Goal: Transaction & Acquisition: Purchase product/service

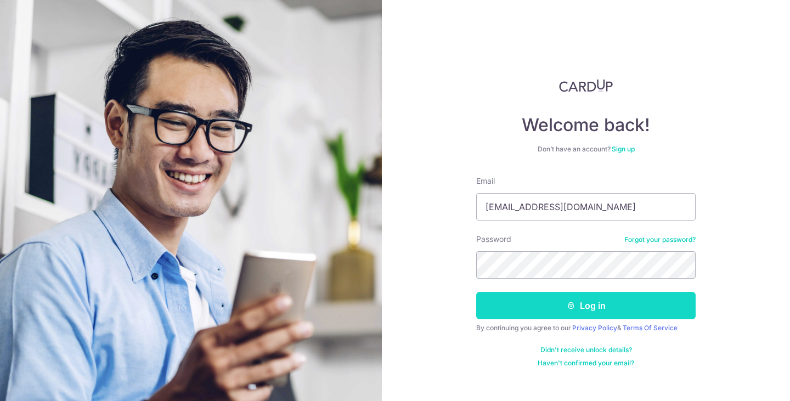
click at [607, 315] on button "Log in" at bounding box center [585, 305] width 219 height 27
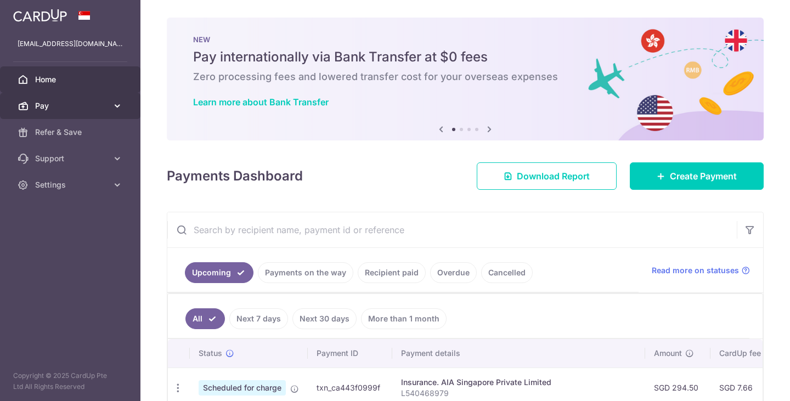
click at [73, 109] on span "Pay" at bounding box center [71, 105] width 72 height 11
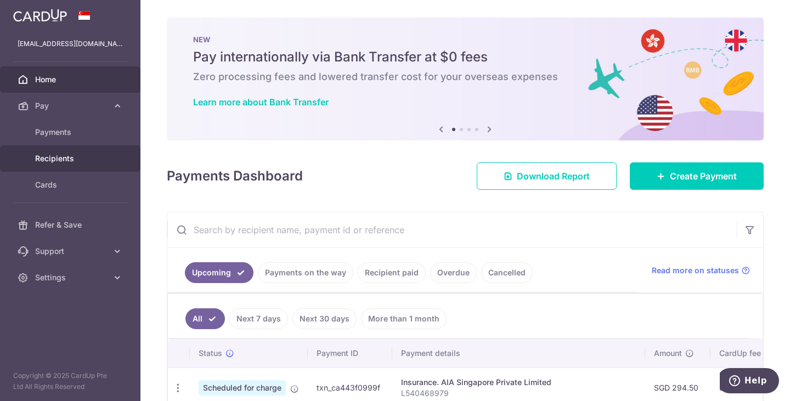
click at [63, 151] on link "Recipients" at bounding box center [70, 158] width 140 height 26
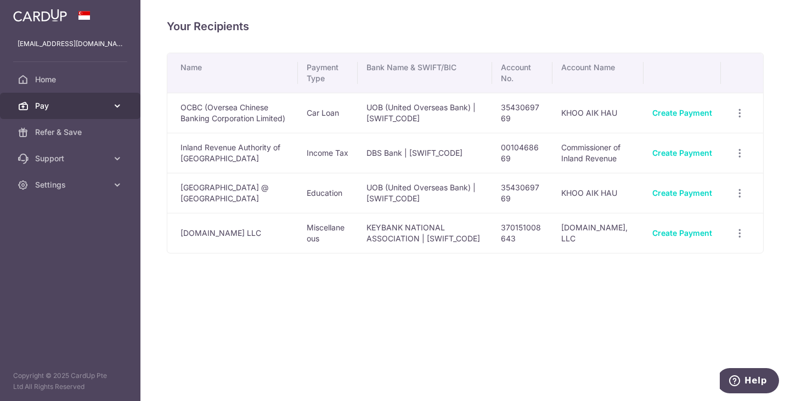
click at [56, 98] on link "Pay" at bounding box center [70, 106] width 140 height 26
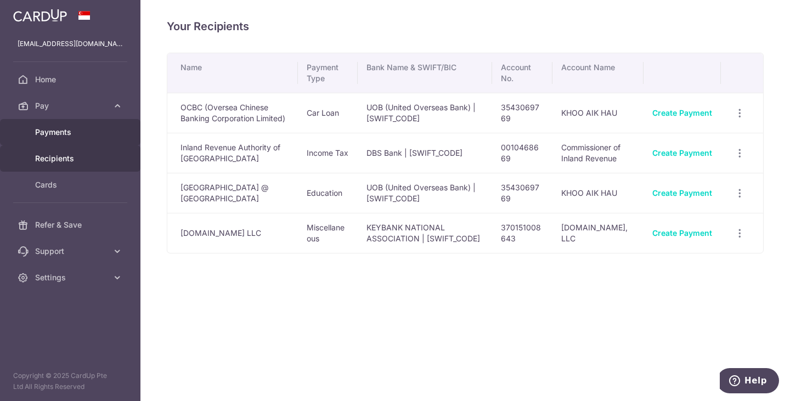
click at [59, 135] on span "Payments" at bounding box center [71, 132] width 72 height 11
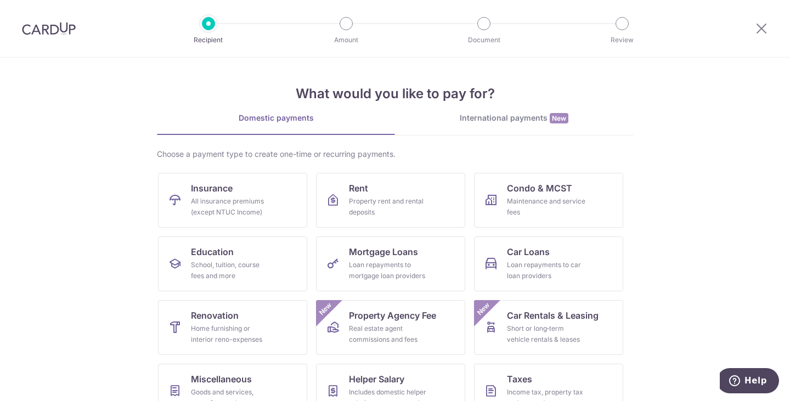
click at [503, 124] on link "International payments New" at bounding box center [514, 123] width 238 height 22
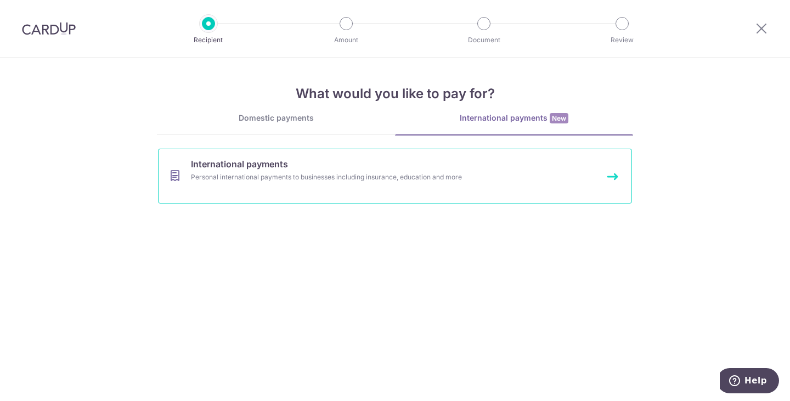
click at [287, 176] on div "Personal international payments to businesses including insurance, education an…" at bounding box center [380, 177] width 379 height 11
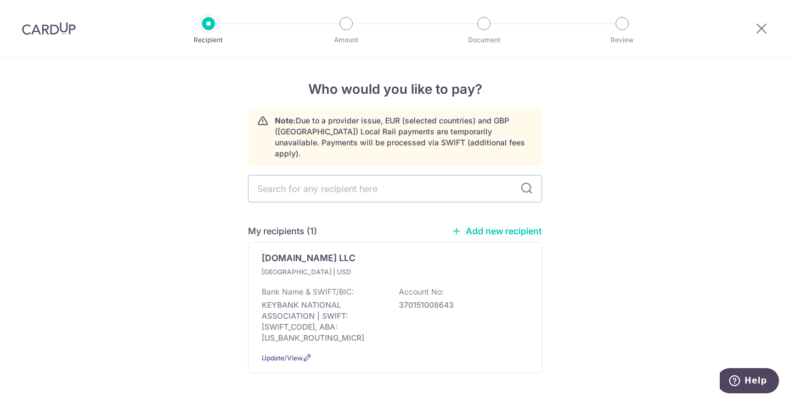
scroll to position [19, 0]
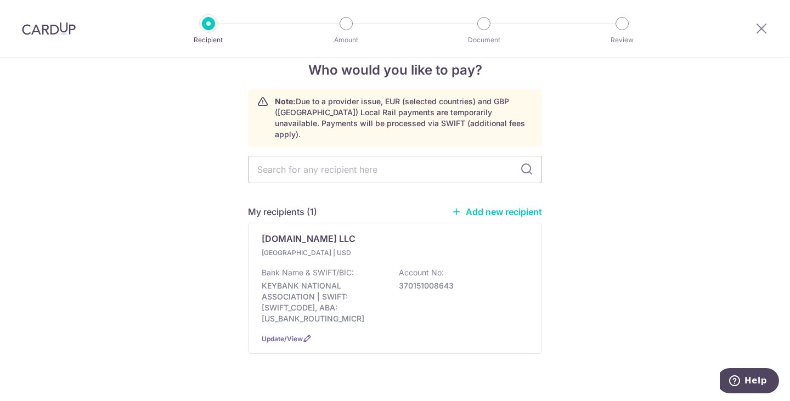
click at [534, 206] on link "Add new recipient" at bounding box center [496, 211] width 90 height 11
select select
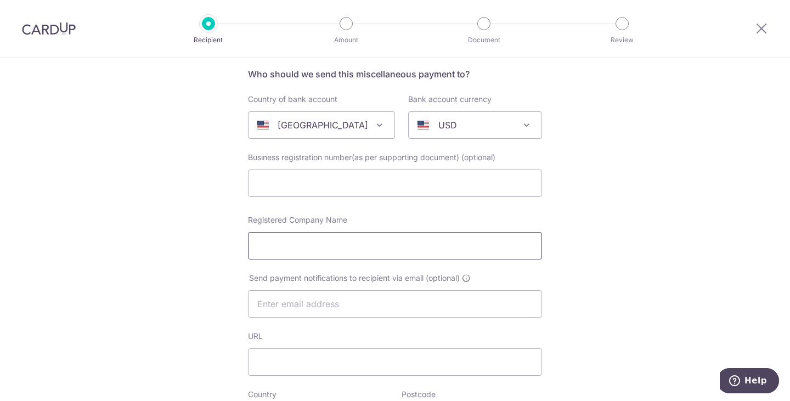
scroll to position [82, 0]
click at [299, 127] on p "[GEOGRAPHIC_DATA]" at bounding box center [322, 124] width 90 height 13
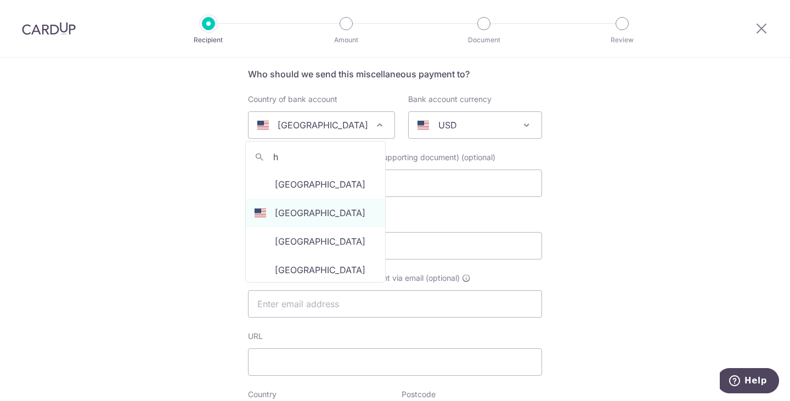
scroll to position [0, 0]
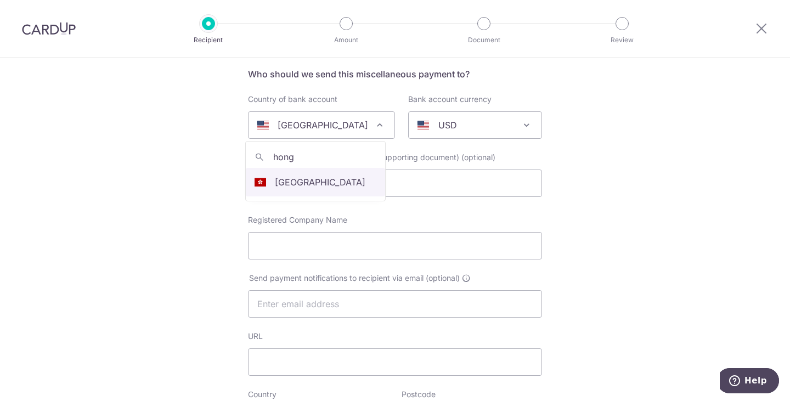
type input "hong"
select select "95"
select select "[GEOGRAPHIC_DATA]"
select select
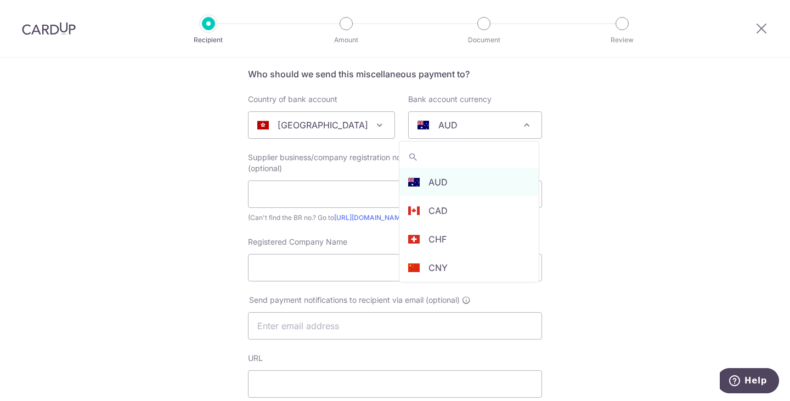
click at [487, 128] on div "AUD" at bounding box center [466, 124] width 98 height 13
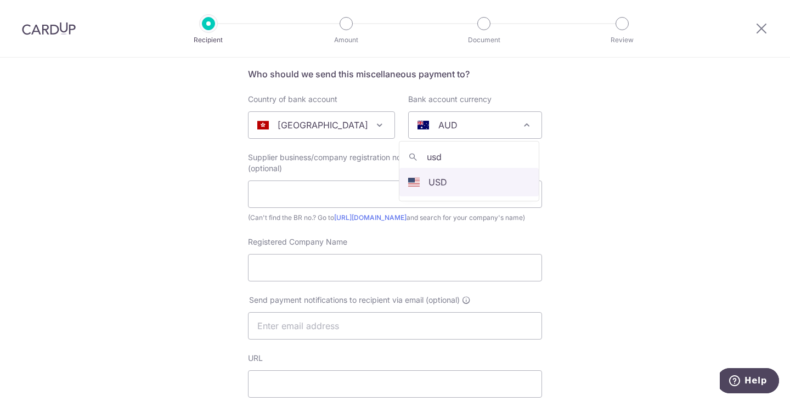
type input "usd"
click at [314, 180] on input "text" at bounding box center [395, 193] width 294 height 27
paste input "Smarthon Limited"
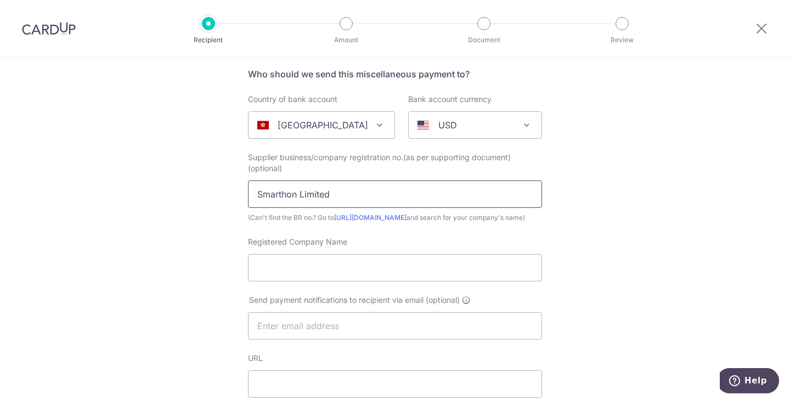
type input "Smarthon Limited"
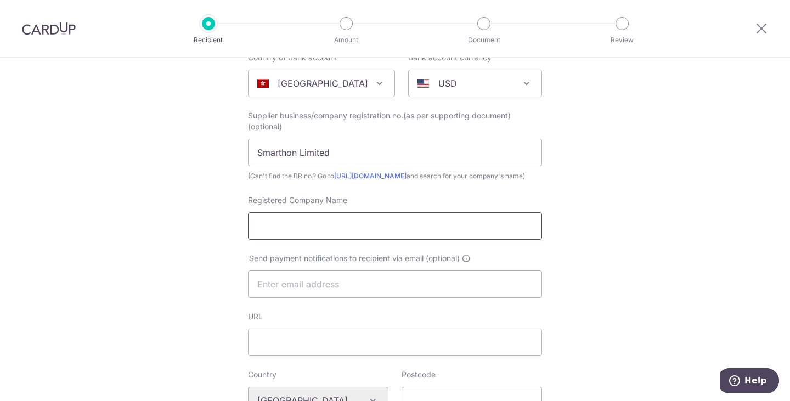
scroll to position [117, 0]
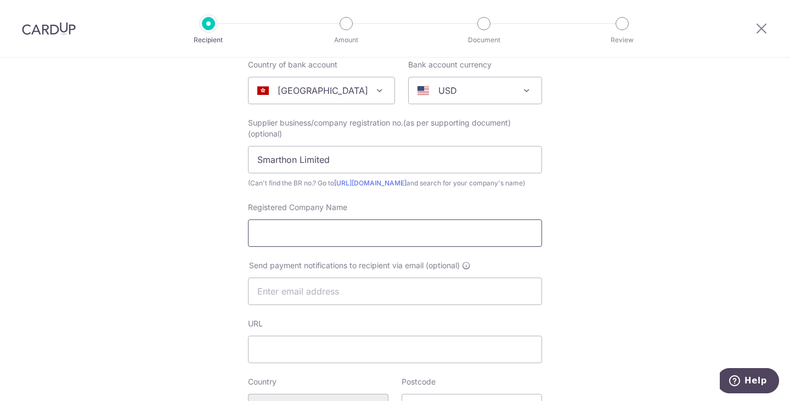
click at [297, 247] on input "Registered Company Name" at bounding box center [395, 232] width 294 height 27
click at [333, 165] on input "Smarthon Limited" at bounding box center [395, 159] width 294 height 27
drag, startPoint x: 301, startPoint y: 247, endPoint x: 290, endPoint y: 243, distance: 11.8
click at [301, 247] on input "Registered Company Name" at bounding box center [395, 232] width 294 height 27
paste input "Smarthon Limited"
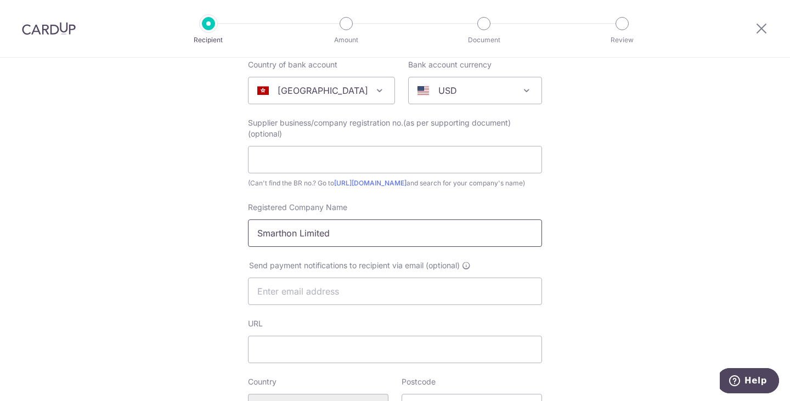
type input "Smarthon Limited"
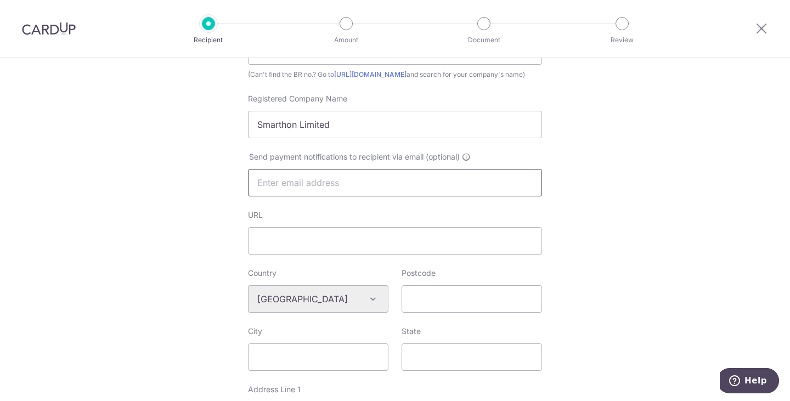
scroll to position [226, 0]
click at [382, 195] on input "text" at bounding box center [395, 181] width 294 height 27
type input "yihao@kuriosity.sg"
click at [194, 185] on div "Who would you like to pay? Your recipient does not need a CardUp account to rec…" at bounding box center [395, 302] width 790 height 942
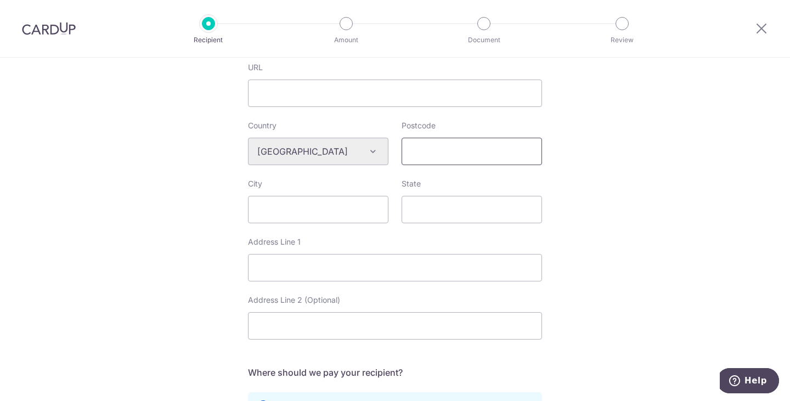
scroll to position [373, 0]
click at [460, 165] on input "Postcode" at bounding box center [471, 151] width 140 height 27
click at [350, 220] on input "City" at bounding box center [318, 209] width 140 height 27
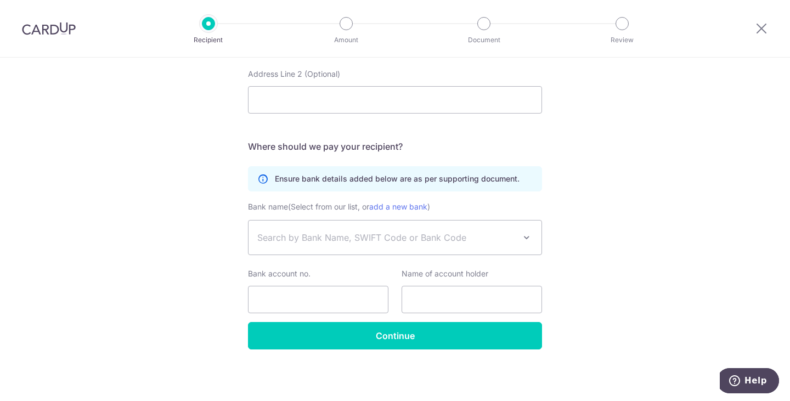
scroll to position [610, 0]
click at [274, 235] on span "Search by Bank Name, SWIFT Code or Bank Code" at bounding box center [386, 237] width 258 height 13
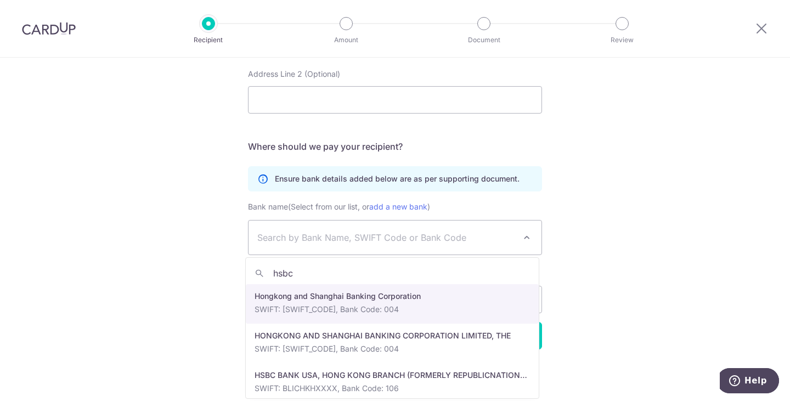
type input "hsbc"
select select "31"
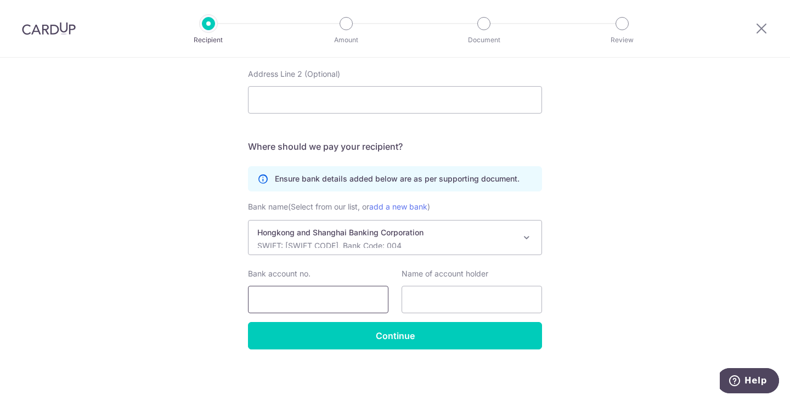
click at [320, 296] on input "Bank account no." at bounding box center [318, 299] width 140 height 27
click at [301, 288] on input "Bank account no." at bounding box center [318, 299] width 140 height 27
paste input "456-826601-838"
type input "456-826601-838"
click at [421, 301] on input "text" at bounding box center [471, 299] width 140 height 27
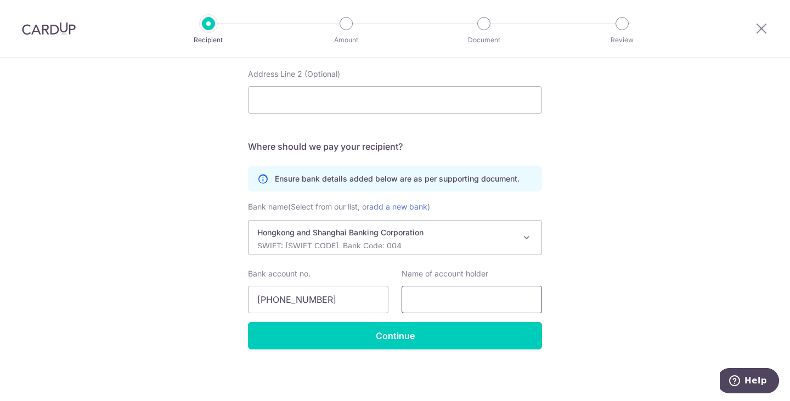
paste input "Smarthon Limited"
type input "Smarthon Limited"
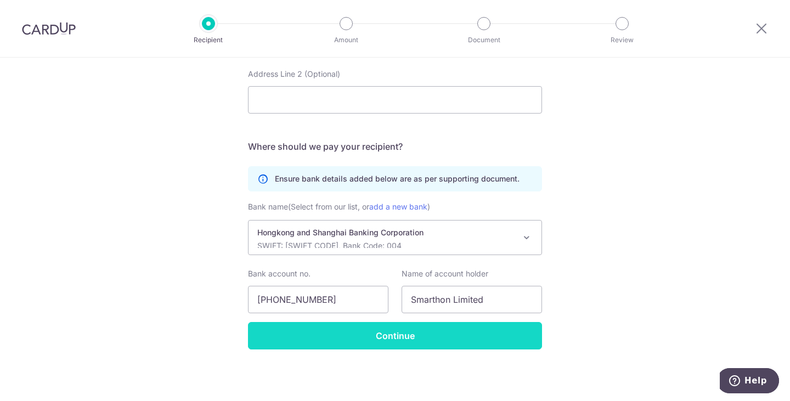
click at [308, 325] on input "Continue" at bounding box center [395, 335] width 294 height 27
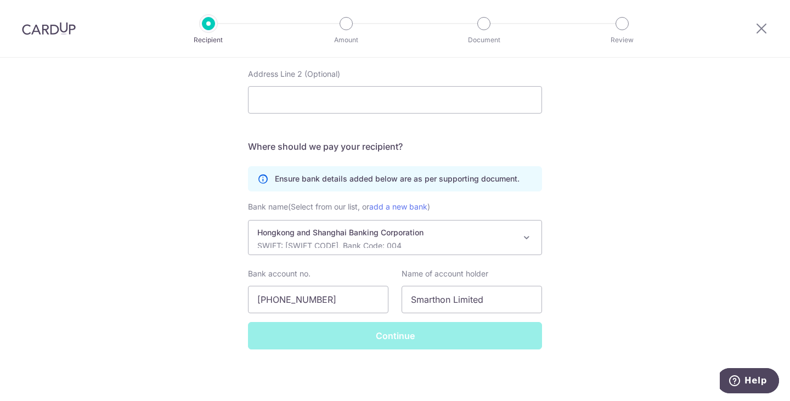
scroll to position [579, 0]
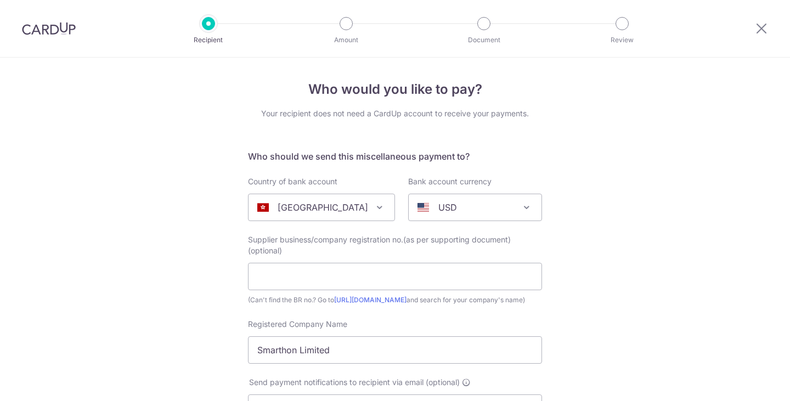
select select "31"
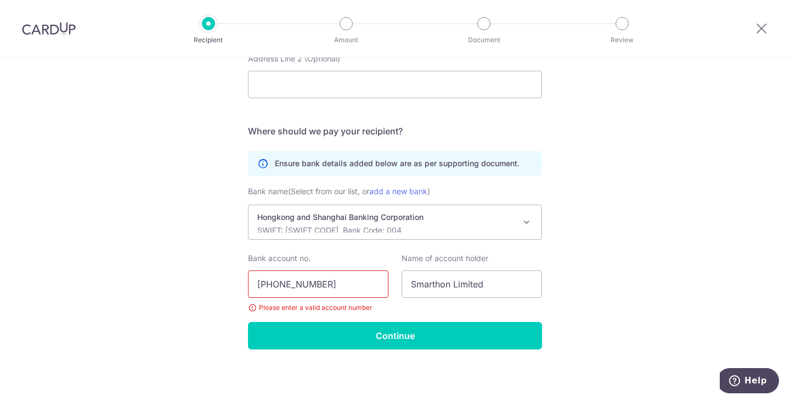
scroll to position [641, 0]
click at [277, 282] on input "456-826601-838" at bounding box center [318, 283] width 140 height 27
type input "456826601838"
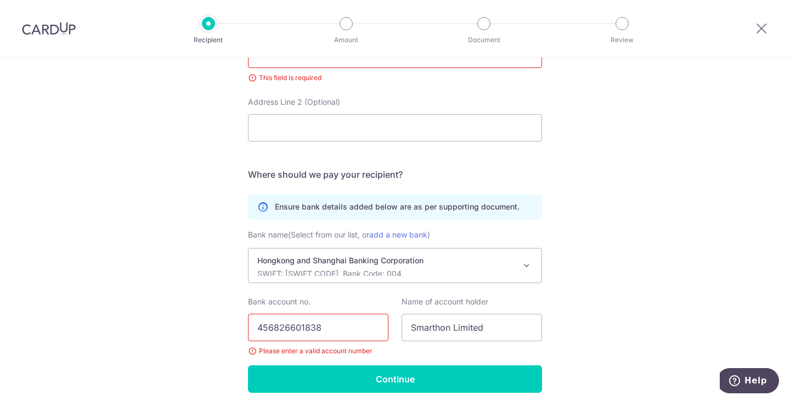
scroll to position [586, 0]
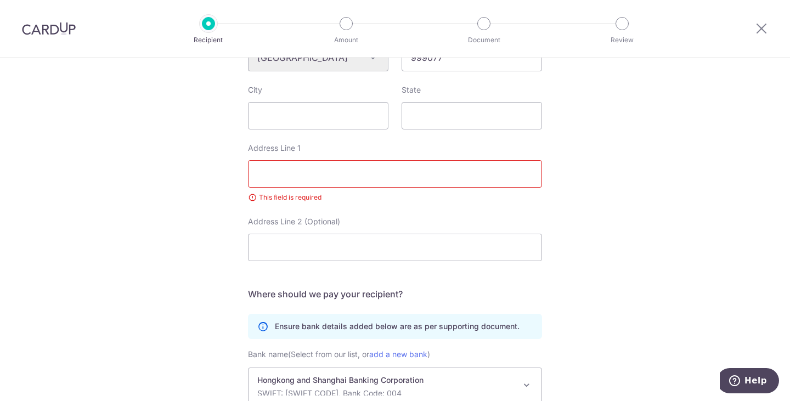
click at [277, 188] on input "Address Line 1" at bounding box center [395, 173] width 294 height 27
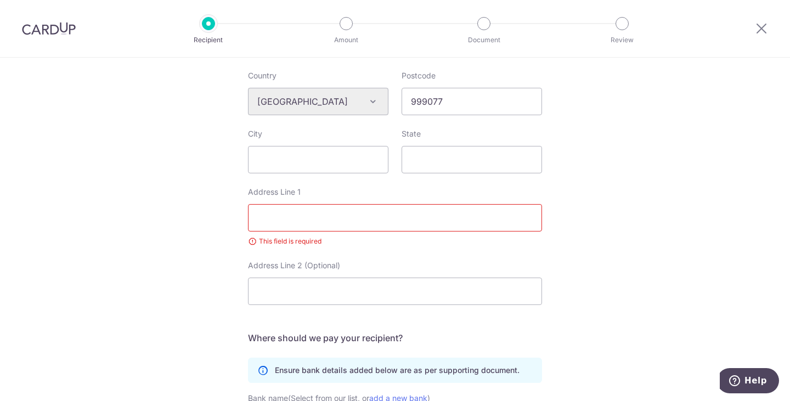
paste input "1 Queen’s Road, Central, Hong Kong"
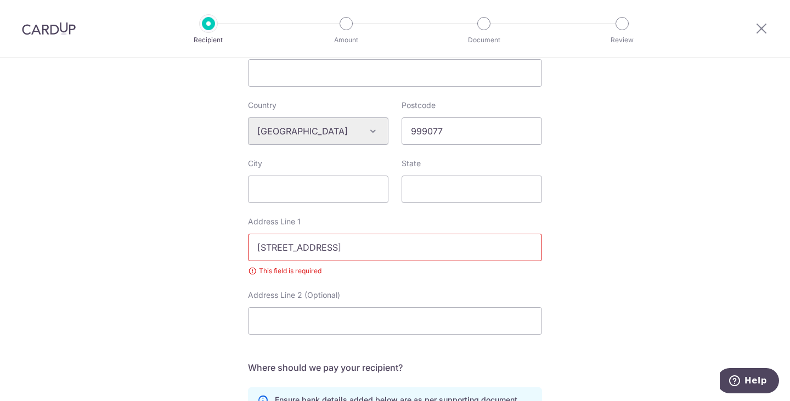
type input "1 Queen’s Road, Central, Hong Kong"
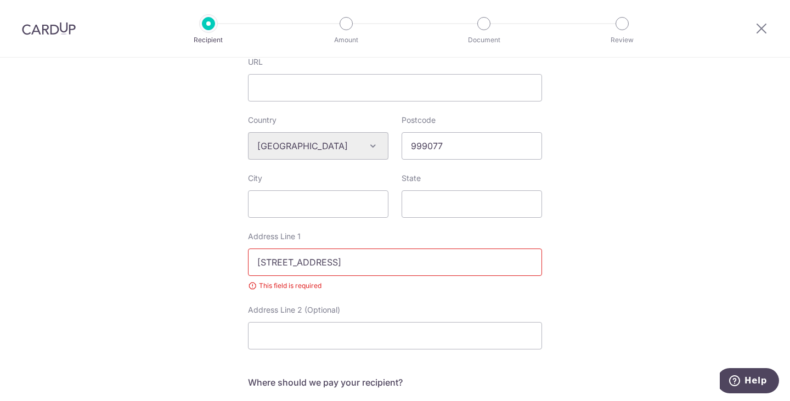
click at [196, 225] on div "Who would you like to pay? Your recipient does not need a CardUp account to rec…" at bounding box center [395, 165] width 790 height 973
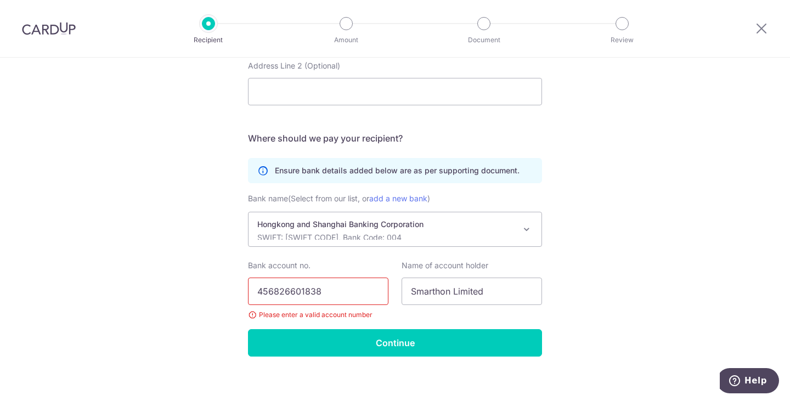
scroll to position [641, 0]
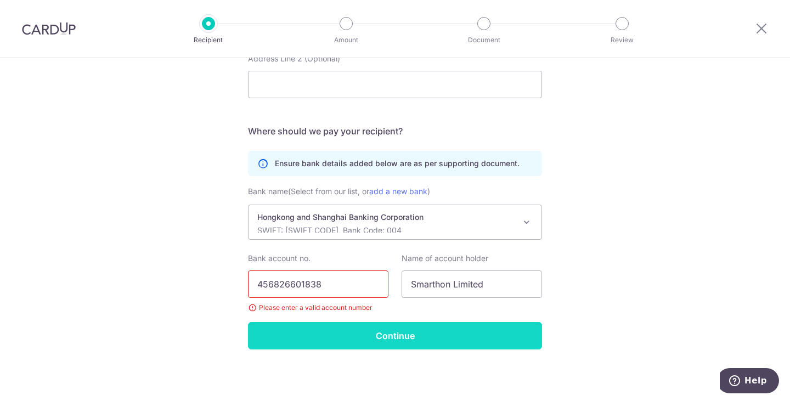
click at [346, 330] on input "Continue" at bounding box center [395, 335] width 294 height 27
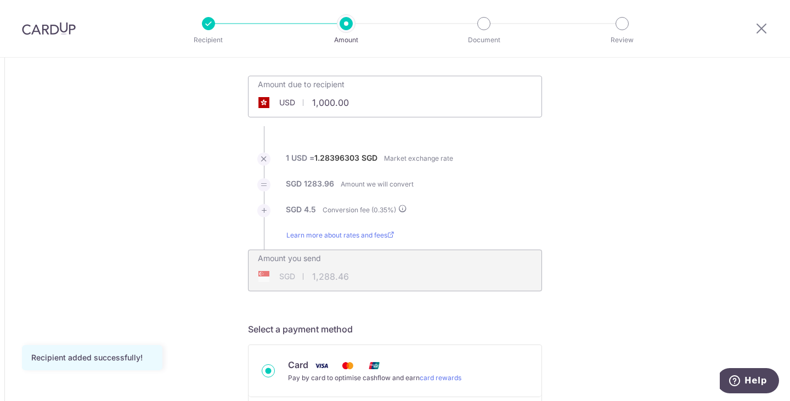
scroll to position [55, 0]
click at [346, 103] on input "1,000.00" at bounding box center [332, 101] width 169 height 25
type input "402.80"
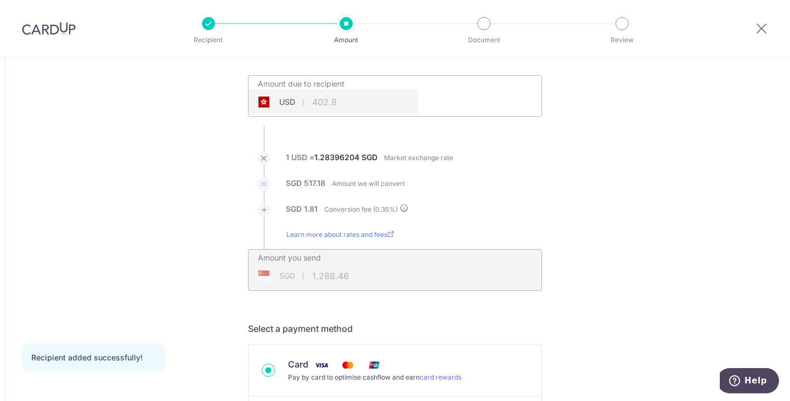
type input "518.99"
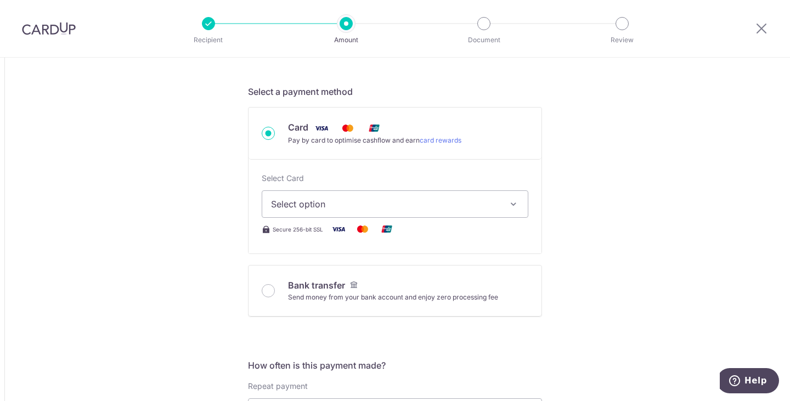
scroll to position [282, 0]
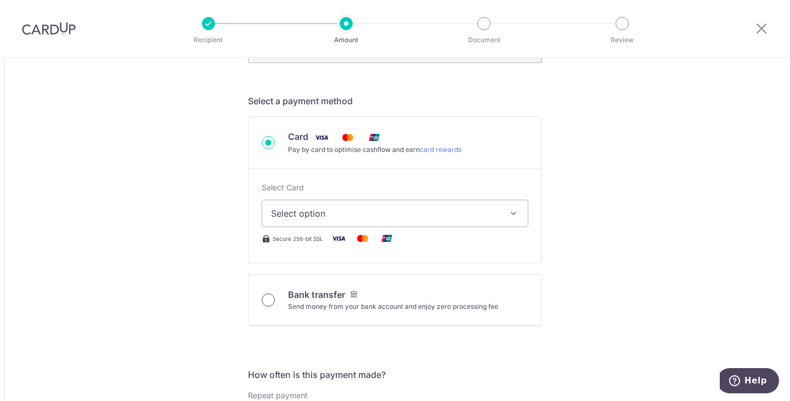
click at [262, 304] on input "Bank transfer Send money from your bank account and enjoy zero processing fee" at bounding box center [268, 299] width 13 height 13
radio input "true"
type input "402.80"
type input "518.15"
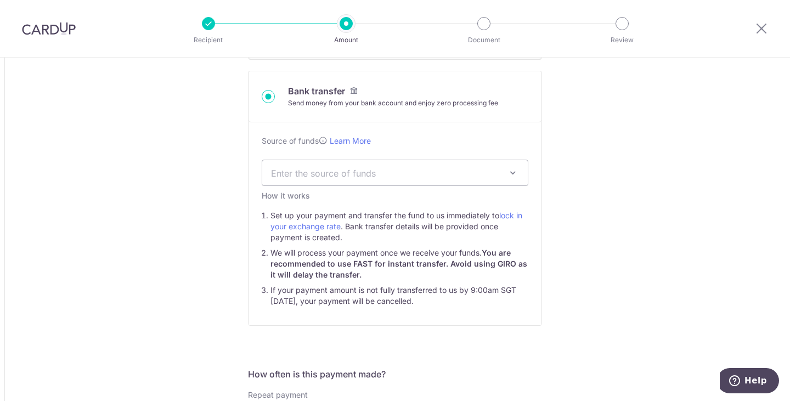
scroll to position [409, 0]
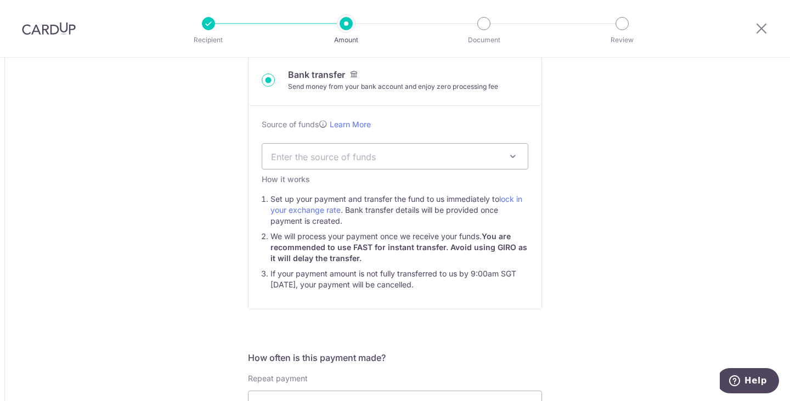
click at [383, 156] on span "Enter the source of funds" at bounding box center [386, 156] width 230 height 12
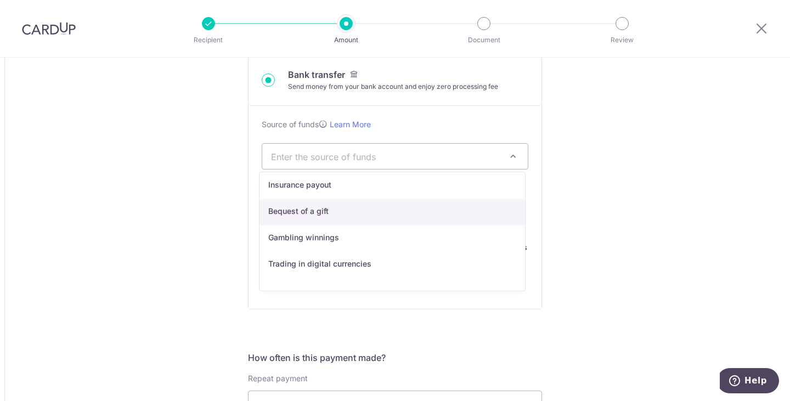
scroll to position [0, 0]
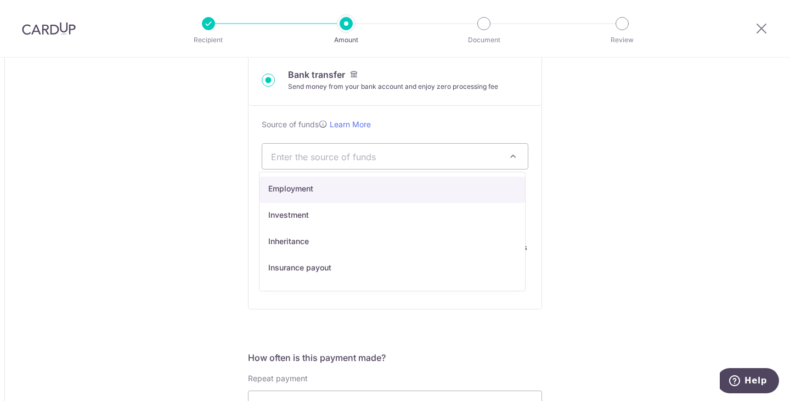
select select "7"
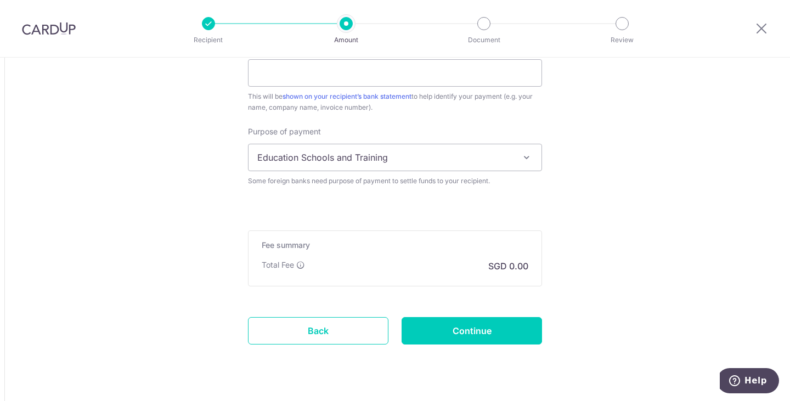
scroll to position [1026, 0]
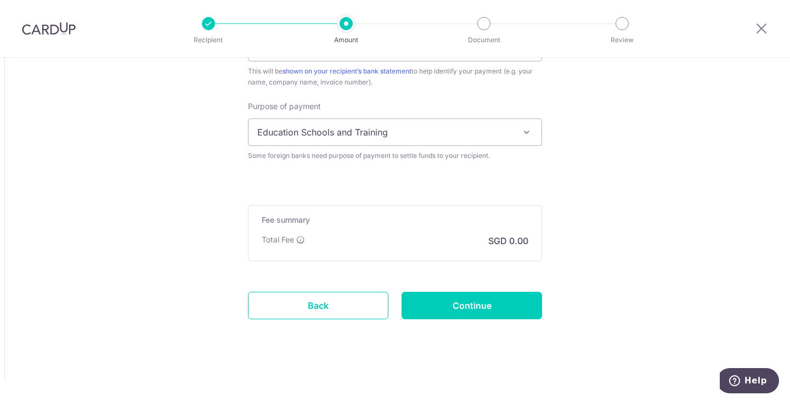
click at [299, 137] on span "Education Schools and Training" at bounding box center [394, 132] width 293 height 26
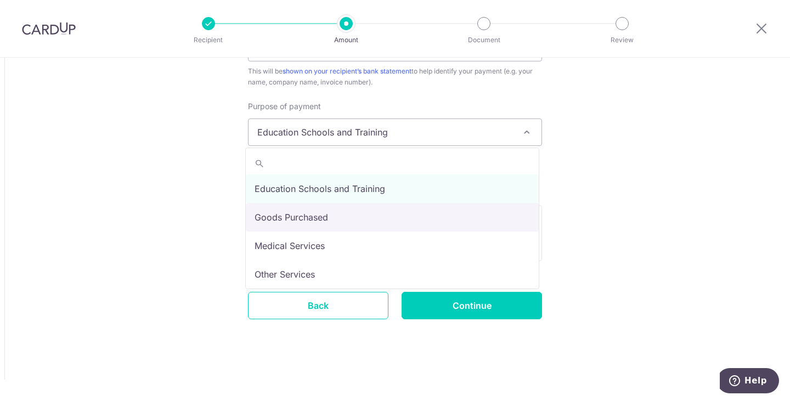
select select "Goods Purchased"
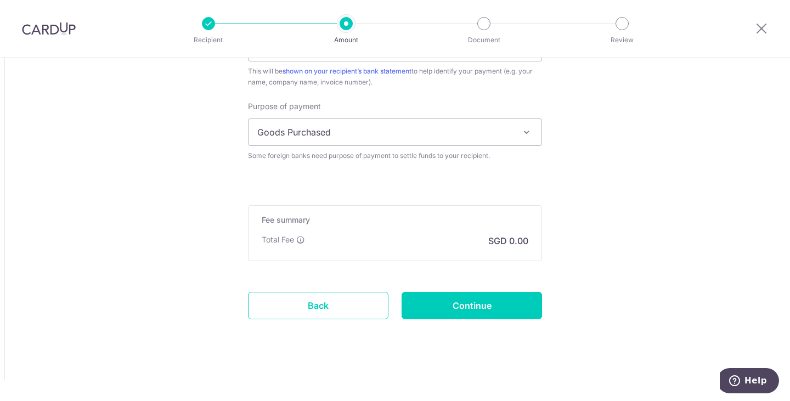
click at [495, 308] on input "Continue" at bounding box center [471, 305] width 140 height 27
type input "Create Schedule"
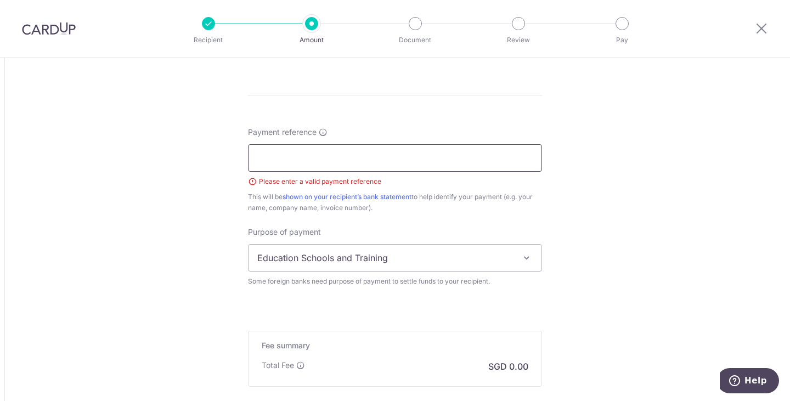
scroll to position [930, 0]
click at [289, 158] on input "Payment reference" at bounding box center [395, 158] width 294 height 27
paste input "25011766"
type input "25011766"
click at [496, 195] on div "This will be shown on your recipient’s bank statement to help identify your pay…" at bounding box center [395, 203] width 294 height 22
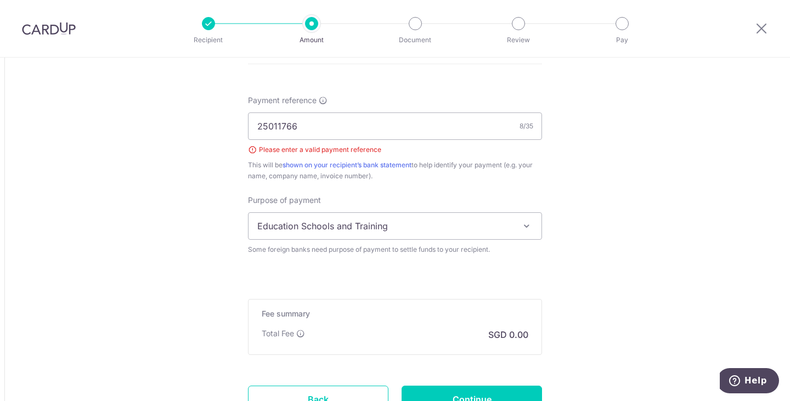
scroll to position [1056, 0]
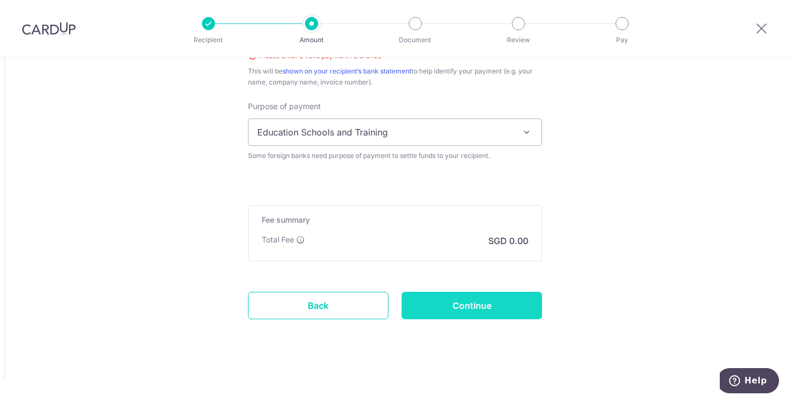
click at [470, 297] on input "Continue" at bounding box center [471, 305] width 140 height 27
type input "Create Schedule"
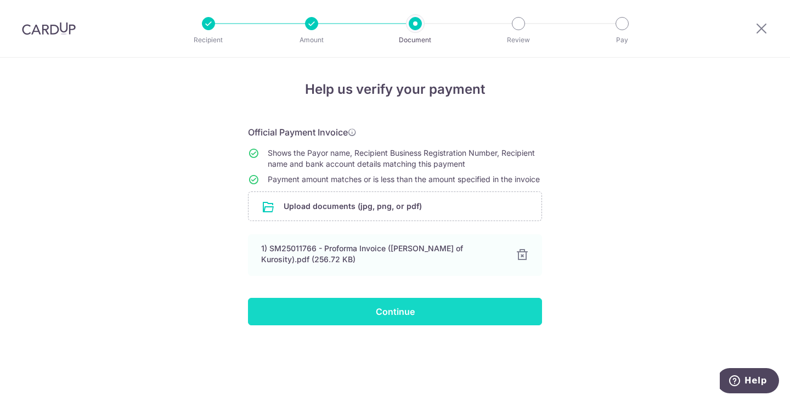
click at [472, 325] on input "Continue" at bounding box center [395, 311] width 294 height 27
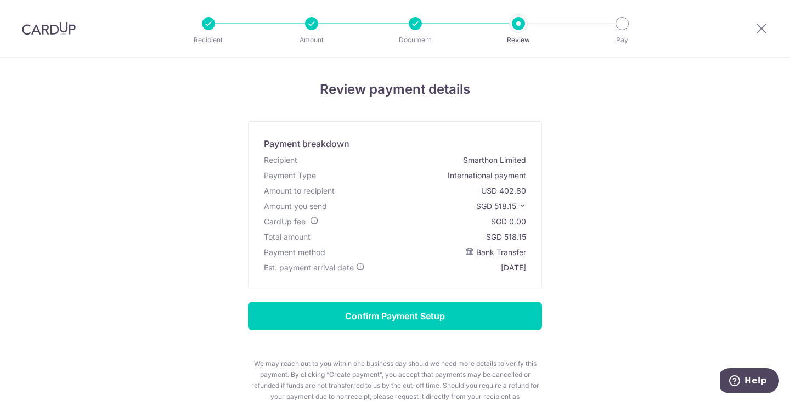
drag, startPoint x: 480, startPoint y: 203, endPoint x: 513, endPoint y: 202, distance: 32.4
click at [512, 202] on span "SGD 518.15" at bounding box center [496, 205] width 40 height 9
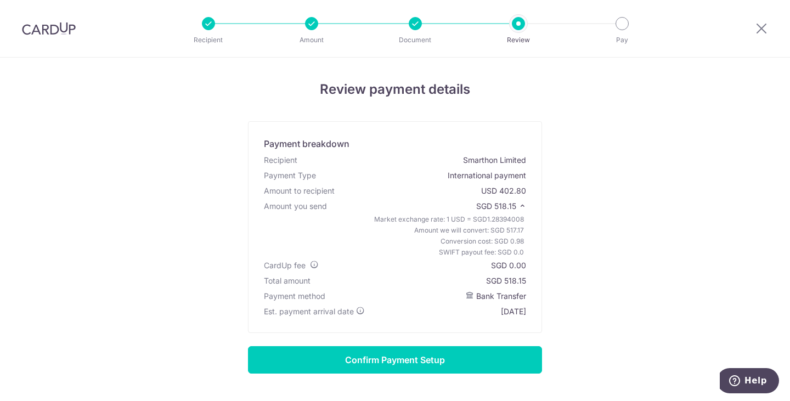
click at [225, 188] on div "Review payment details Payment breakdown Recipient Smarthon Limited Payment Typ…" at bounding box center [395, 279] width 642 height 399
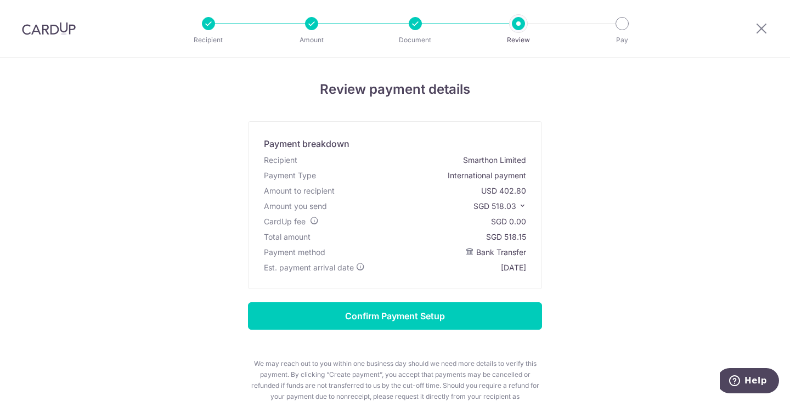
click at [518, 207] on icon at bounding box center [522, 206] width 8 height 8
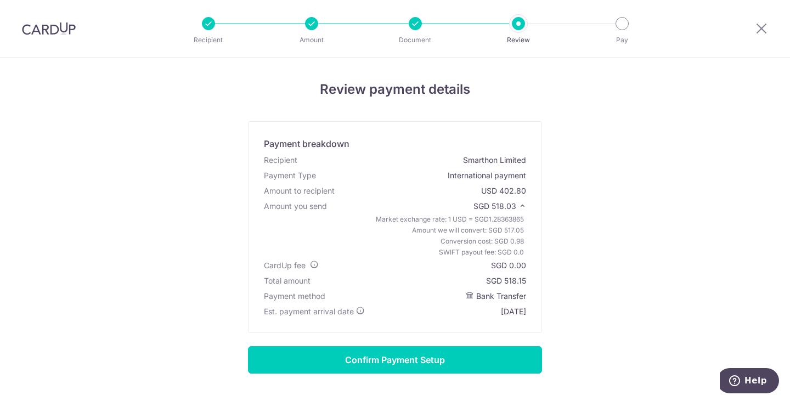
click at [518, 205] on icon at bounding box center [522, 206] width 8 height 8
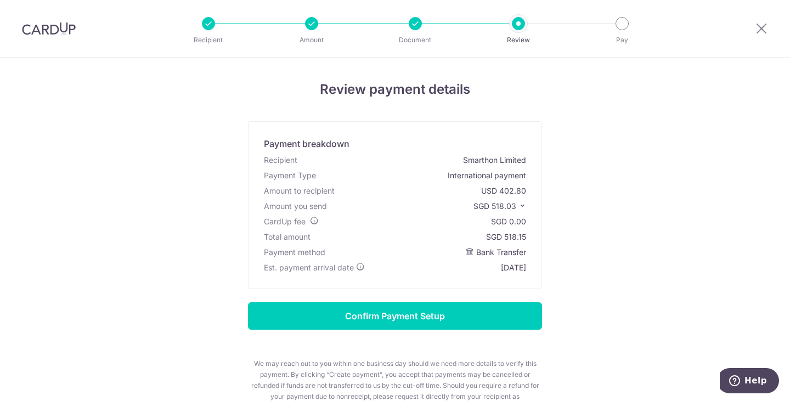
click at [558, 212] on div "Review payment details Payment breakdown Recipient Smarthon Limited Payment Typ…" at bounding box center [395, 257] width 642 height 355
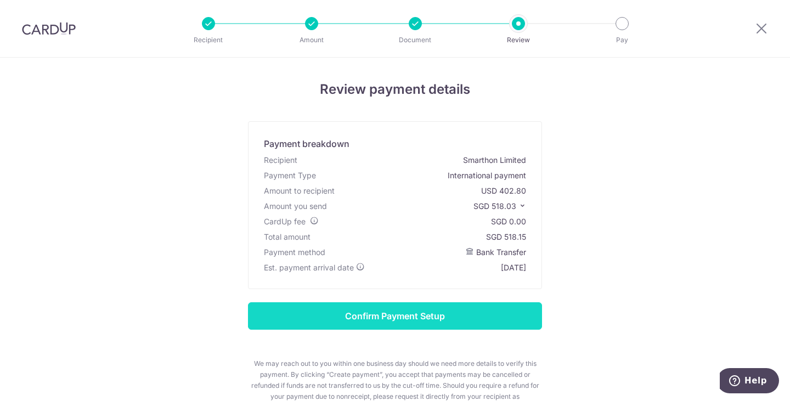
click at [440, 314] on input "Confirm Payment Setup" at bounding box center [395, 315] width 294 height 27
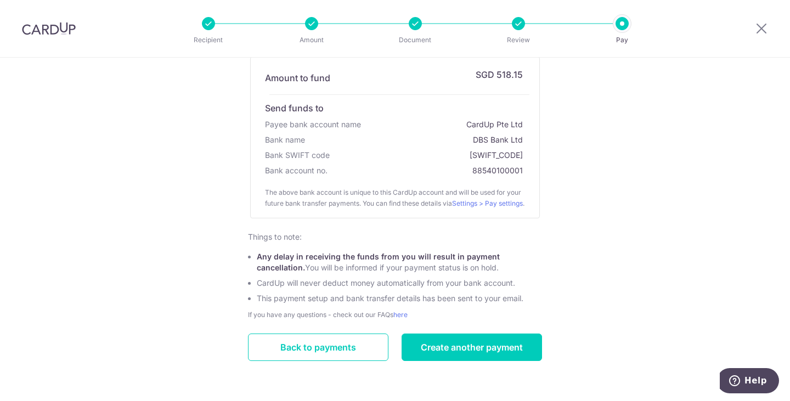
scroll to position [214, 0]
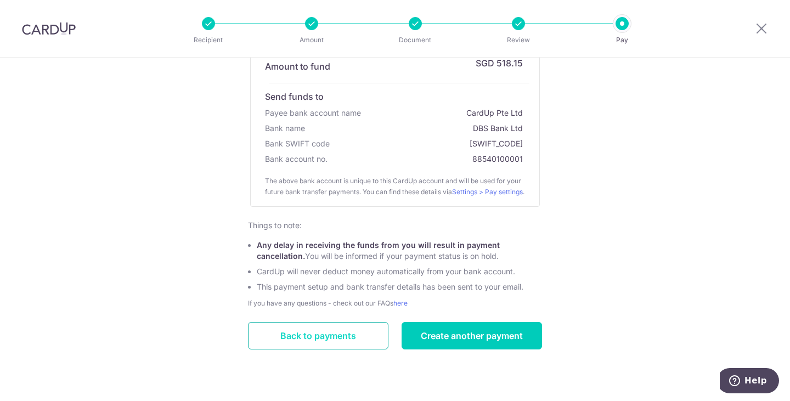
click at [361, 335] on link "Back to payments" at bounding box center [318, 335] width 140 height 27
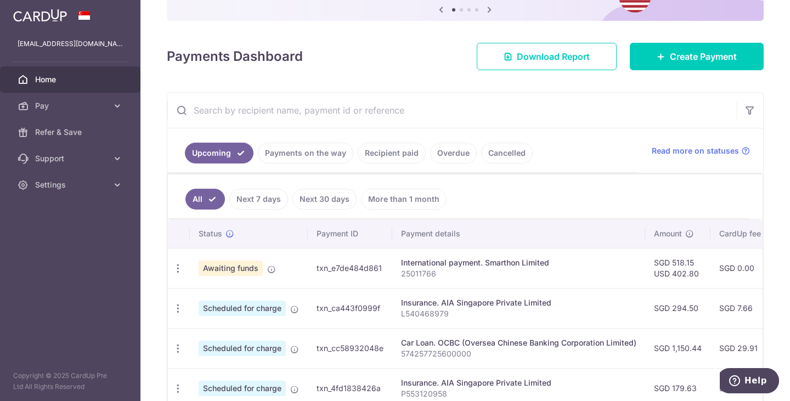
scroll to position [112, 0]
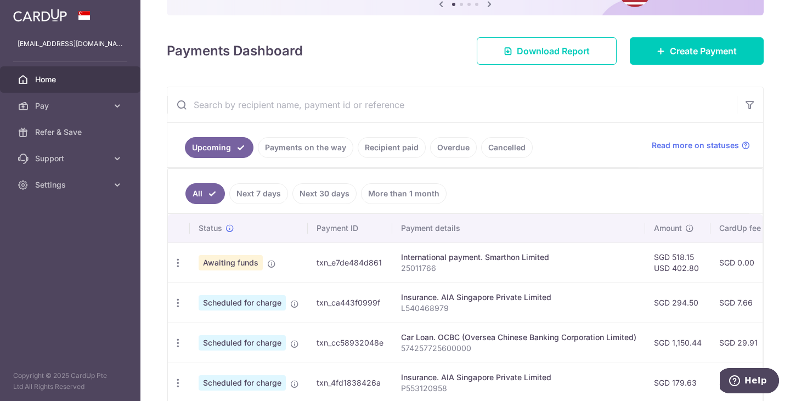
click at [505, 262] on div "International payment. Smarthon Limited" at bounding box center [518, 257] width 235 height 11
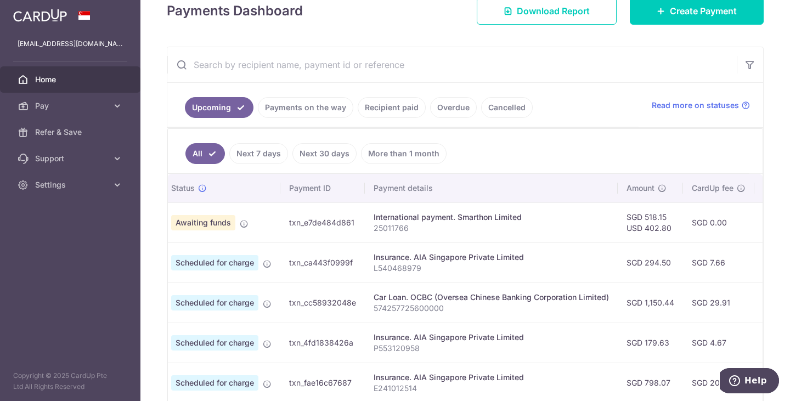
scroll to position [0, 0]
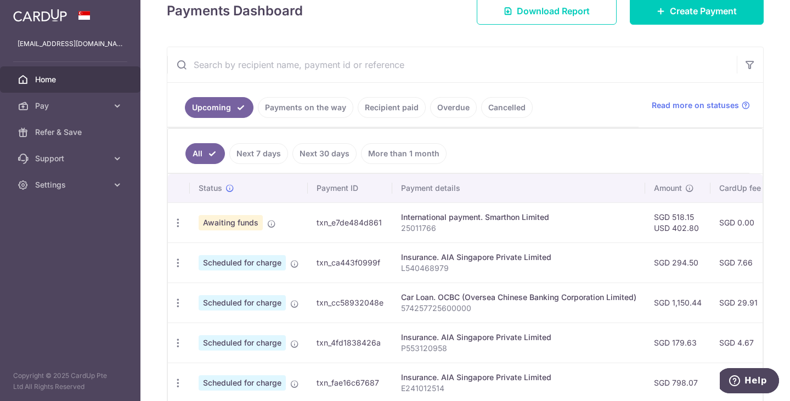
click at [393, 225] on td "International payment. Smarthon Limited 25011766" at bounding box center [518, 222] width 253 height 40
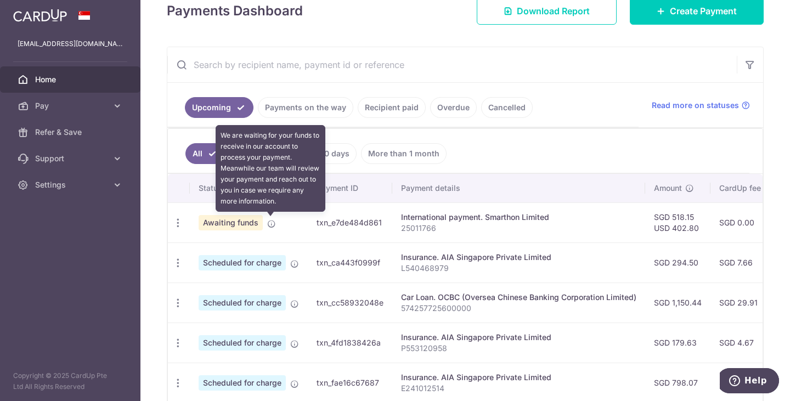
click at [273, 225] on icon at bounding box center [271, 223] width 9 height 9
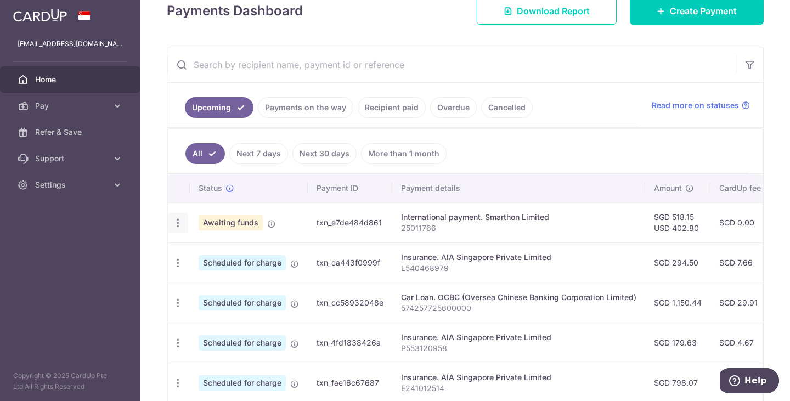
click at [173, 227] on icon "button" at bounding box center [178, 223] width 12 height 12
click at [200, 250] on span "How to fund" at bounding box center [236, 252] width 75 height 13
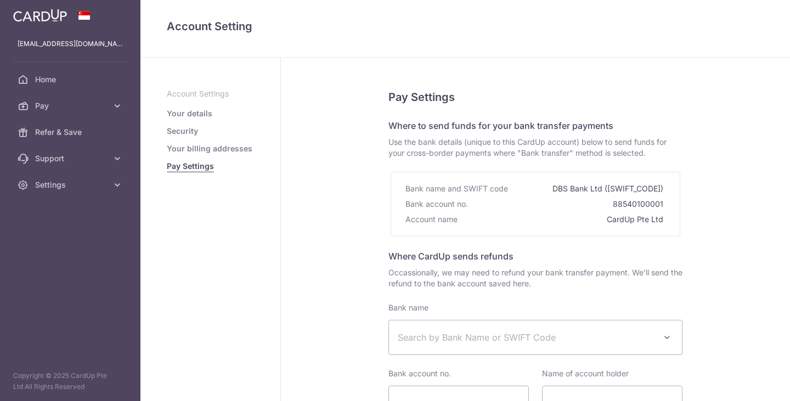
select select
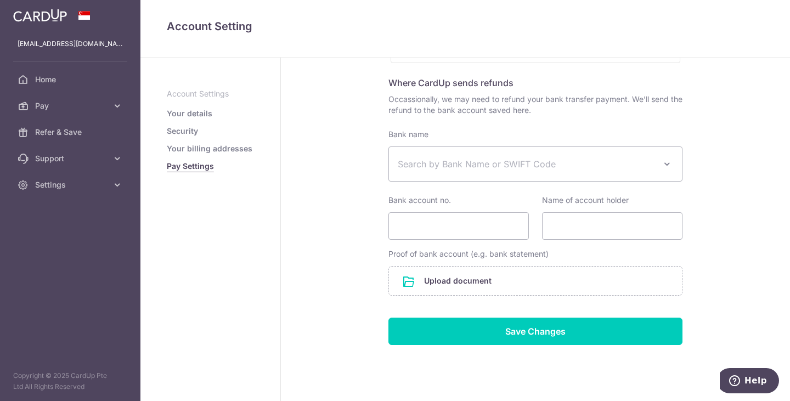
scroll to position [172, 0]
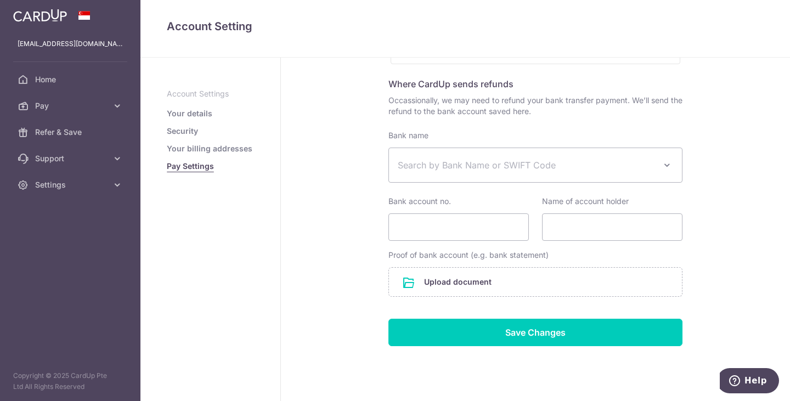
click at [425, 172] on span "Search by Bank Name or SWIFT Code" at bounding box center [535, 165] width 293 height 34
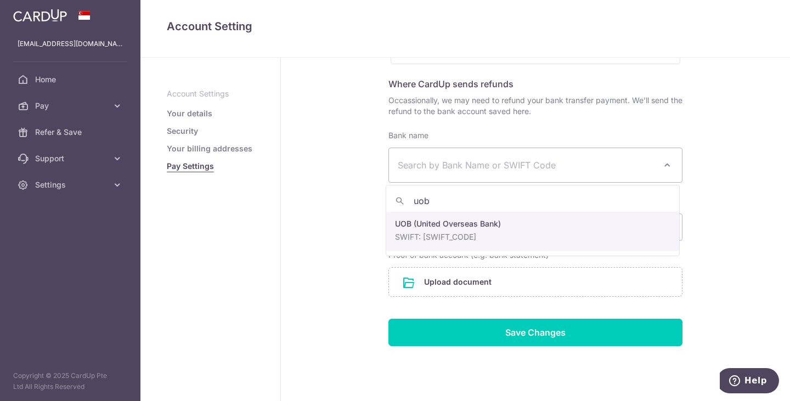
type input "uob"
select select "18"
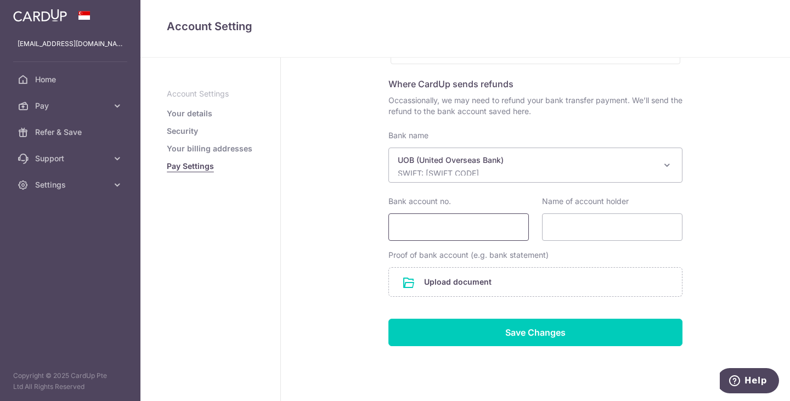
click at [473, 233] on input "Bank account no." at bounding box center [458, 226] width 140 height 27
click at [391, 225] on input "Bank account no." at bounding box center [458, 226] width 140 height 27
paste input "3543069769"
type input "3543069769"
click at [566, 224] on input "Name of account holder" at bounding box center [612, 226] width 140 height 27
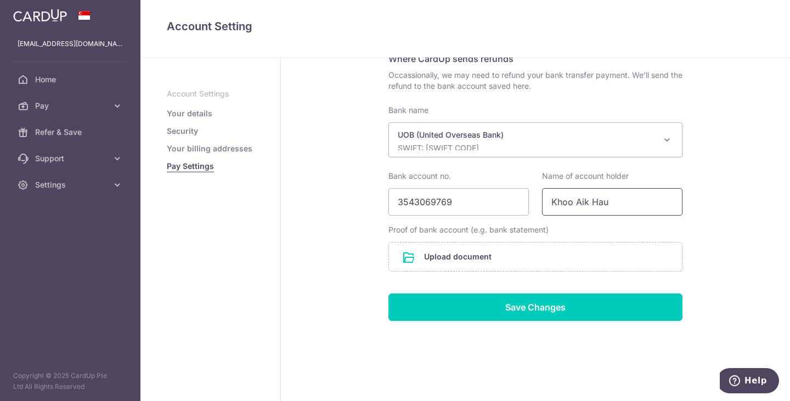
scroll to position [200, 0]
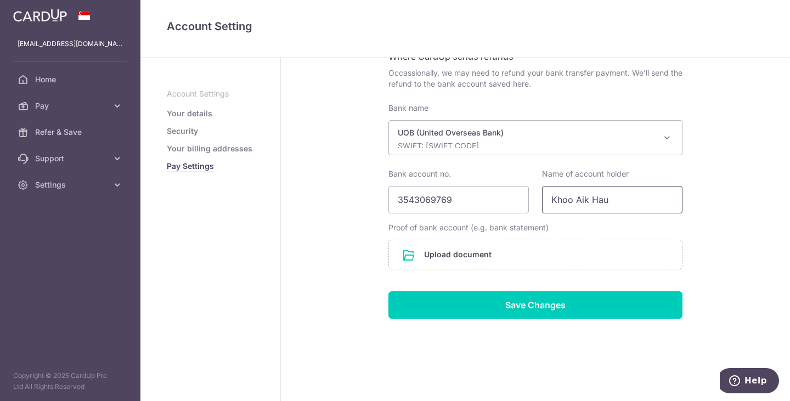
type input "Khoo Aik Hau"
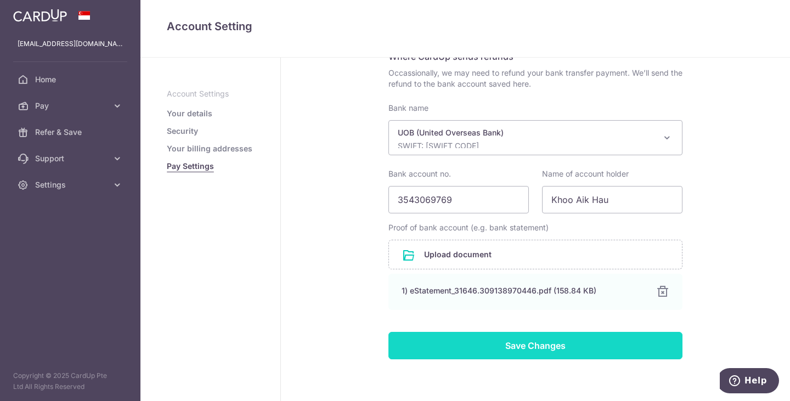
click at [559, 339] on input "Save Changes" at bounding box center [535, 345] width 294 height 27
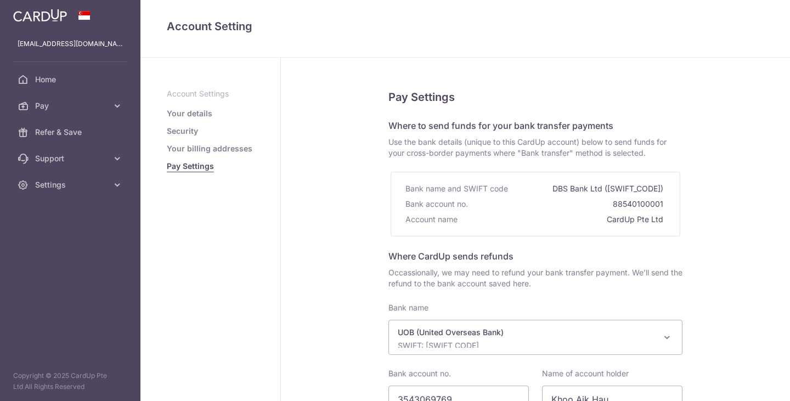
select select "18"
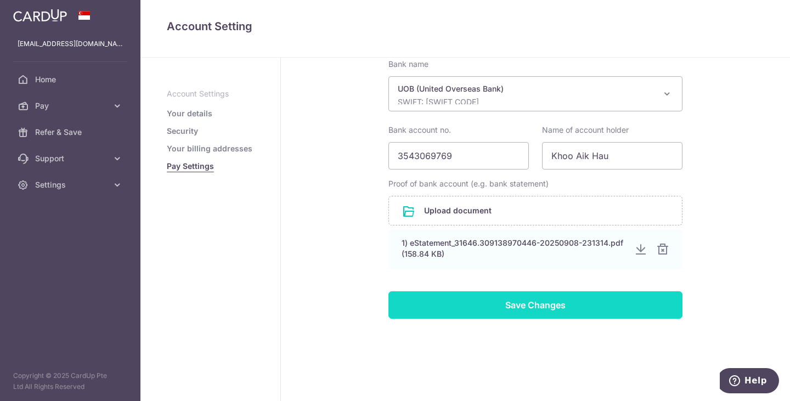
scroll to position [243, 0]
click at [469, 301] on input "Save Changes" at bounding box center [535, 304] width 294 height 27
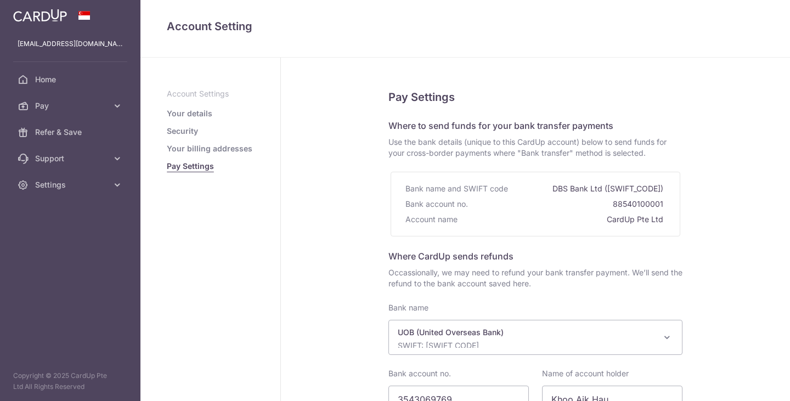
select select "18"
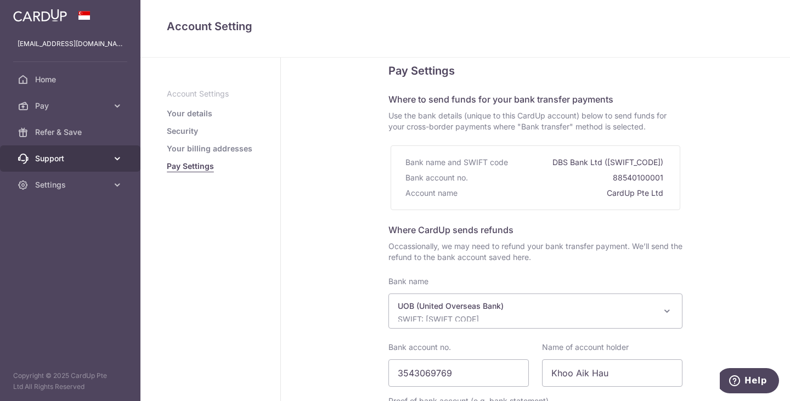
scroll to position [27, 0]
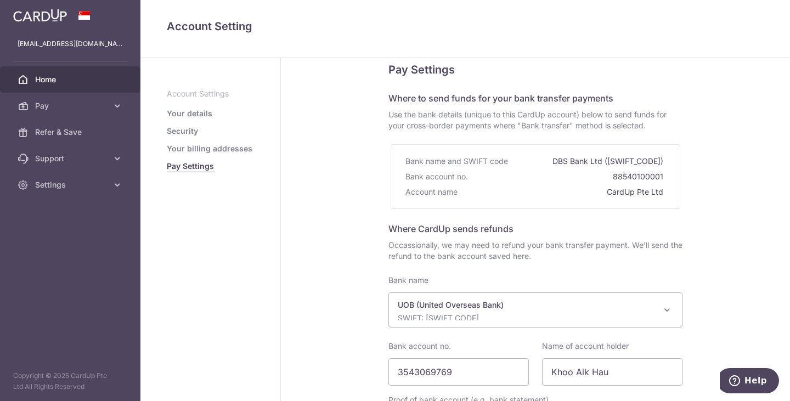
click at [61, 80] on span "Home" at bounding box center [71, 79] width 72 height 11
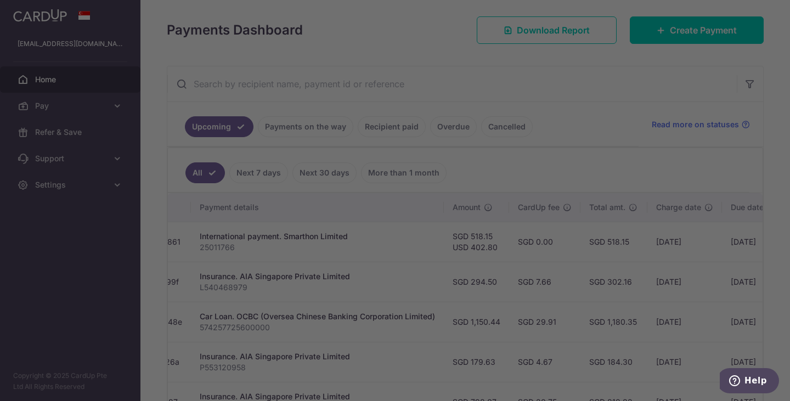
scroll to position [0, 203]
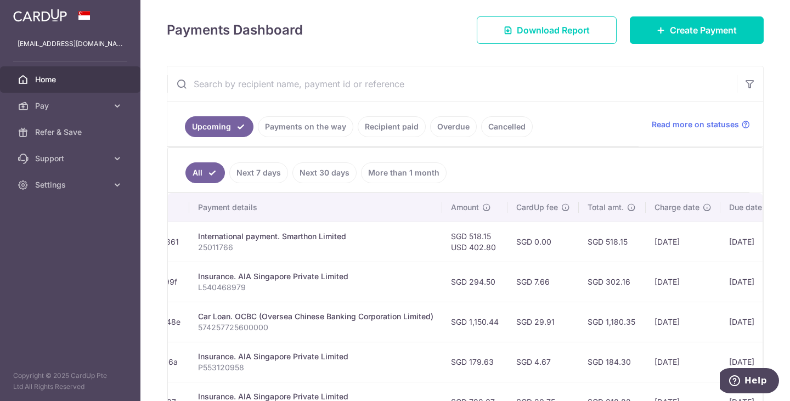
click at [54, 74] on span "Home" at bounding box center [71, 79] width 72 height 11
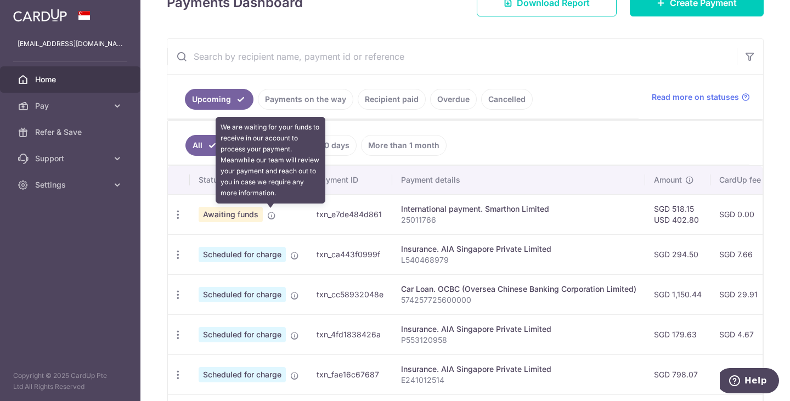
click at [268, 216] on icon at bounding box center [271, 215] width 9 height 9
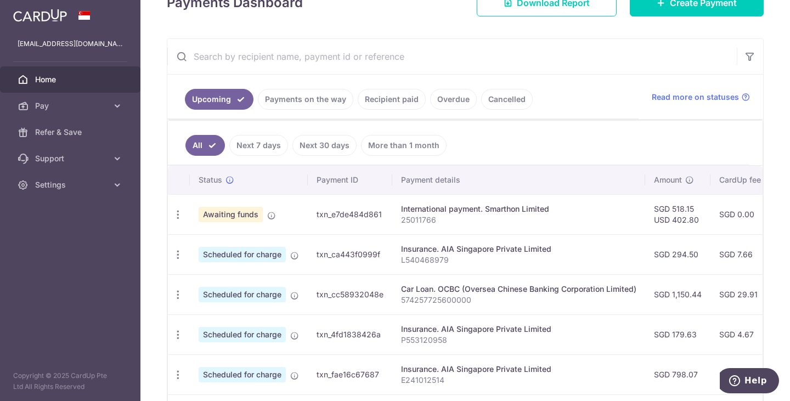
click at [244, 214] on span "Awaiting funds" at bounding box center [231, 214] width 64 height 15
click at [177, 215] on icon "button" at bounding box center [178, 215] width 12 height 12
click at [244, 217] on span "Awaiting funds" at bounding box center [231, 214] width 64 height 15
click at [51, 76] on span "Home" at bounding box center [71, 79] width 72 height 11
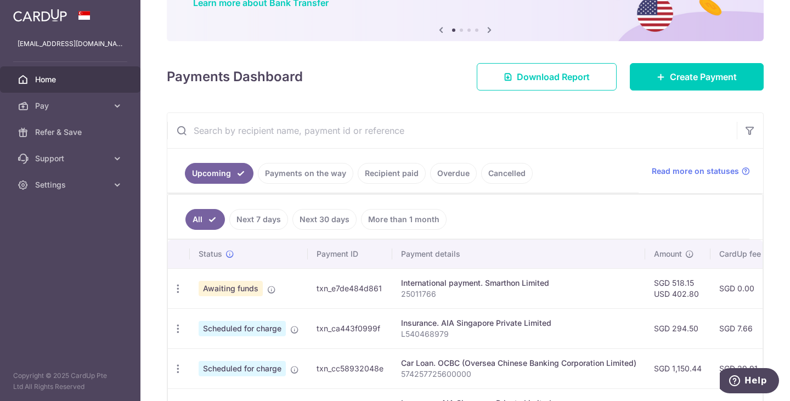
scroll to position [100, 0]
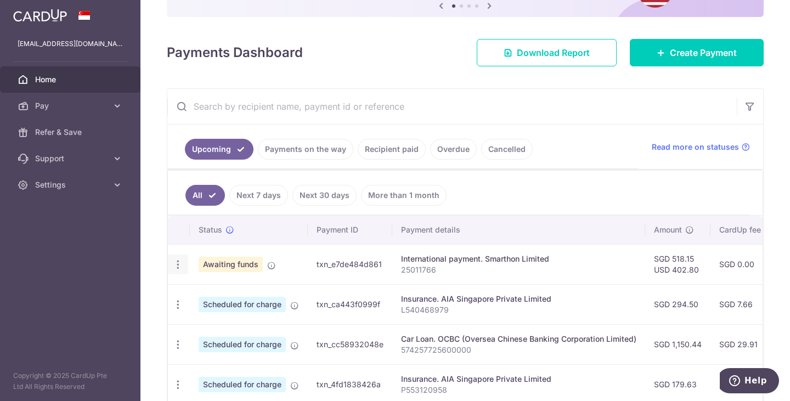
click at [182, 264] on icon "button" at bounding box center [178, 265] width 12 height 12
click at [209, 290] on span "How to fund" at bounding box center [236, 294] width 75 height 13
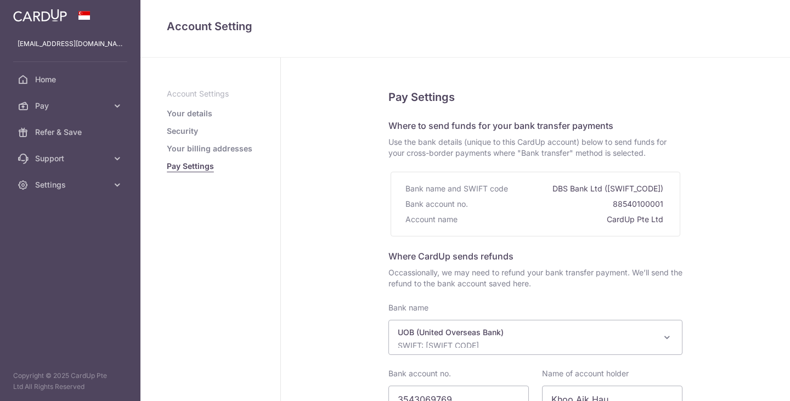
select select "18"
click at [392, 146] on span "Use the bank details (unique to this CardUp account) below to send funds for yo…" at bounding box center [535, 148] width 294 height 22
drag, startPoint x: 392, startPoint y: 146, endPoint x: 448, endPoint y: 145, distance: 55.4
click at [448, 145] on span "Use the bank details (unique to this CardUp account) below to send funds for yo…" at bounding box center [535, 148] width 294 height 22
click at [398, 124] on span "Where to send funds for your bank transfer payments" at bounding box center [500, 125] width 225 height 11
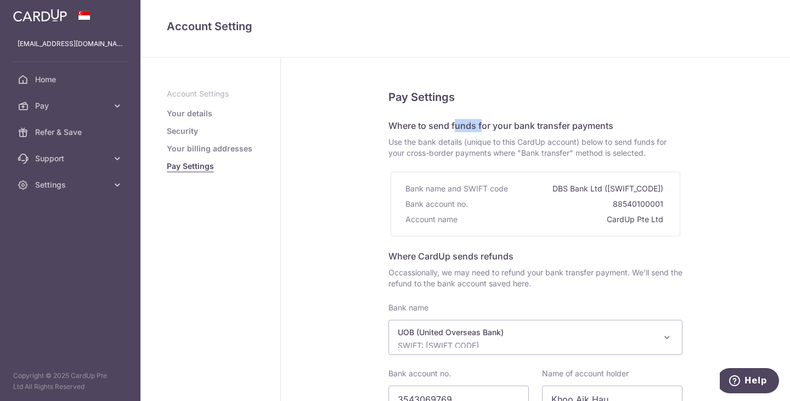
click at [398, 124] on span "Where to send funds for your bank transfer payments" at bounding box center [500, 125] width 225 height 11
click at [388, 140] on span "Use the bank details (unique to this CardUp account) below to send funds for yo…" at bounding box center [535, 148] width 294 height 22
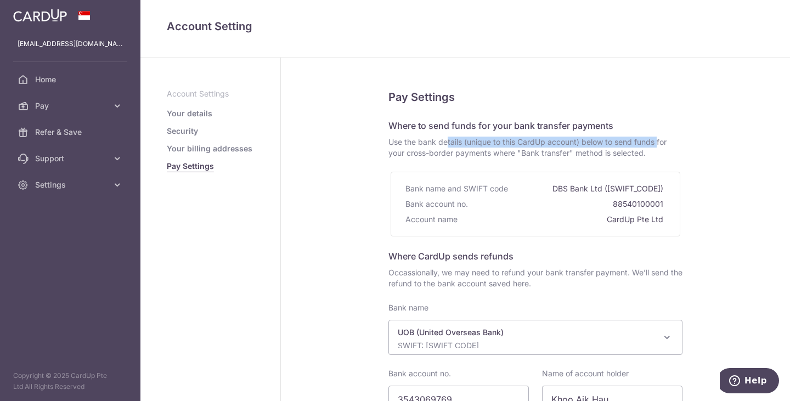
drag, startPoint x: 387, startPoint y: 140, endPoint x: 593, endPoint y: 143, distance: 206.2
click at [593, 143] on span "Use the bank details (unique to this CardUp account) below to send funds for yo…" at bounding box center [535, 148] width 294 height 22
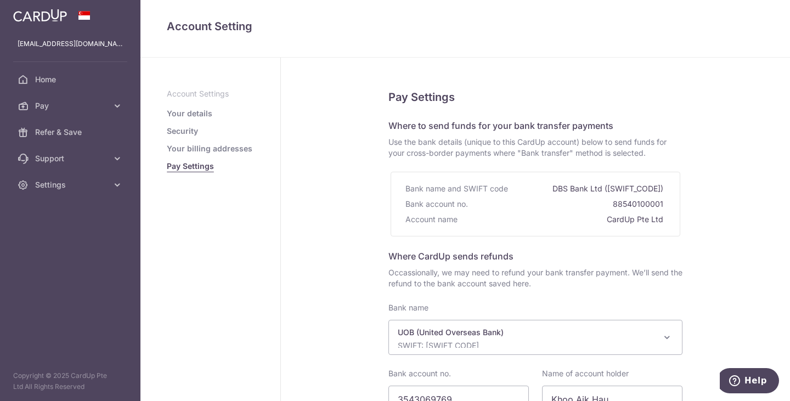
click at [607, 143] on span "Use the bank details (unique to this CardUp account) below to send funds for yo…" at bounding box center [535, 148] width 294 height 22
drag, startPoint x: 607, startPoint y: 143, endPoint x: 650, endPoint y: 149, distance: 44.3
click at [650, 149] on span "Use the bank details (unique to this CardUp account) below to send funds for yo…" at bounding box center [535, 148] width 294 height 22
click at [72, 72] on link "Home" at bounding box center [70, 79] width 140 height 26
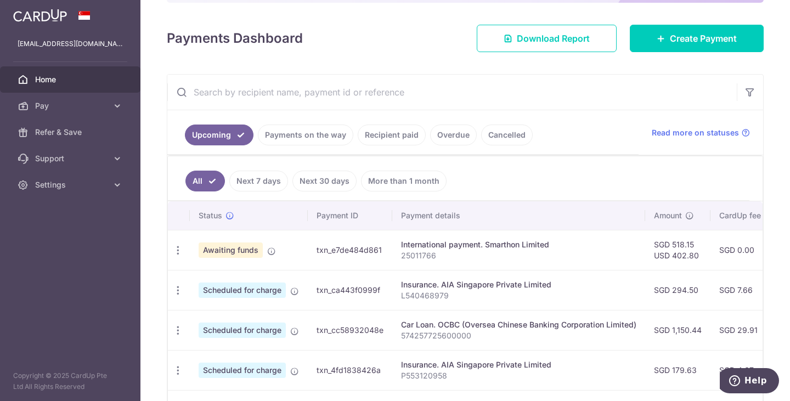
scroll to position [138, 0]
